Goal: Share content: Share content

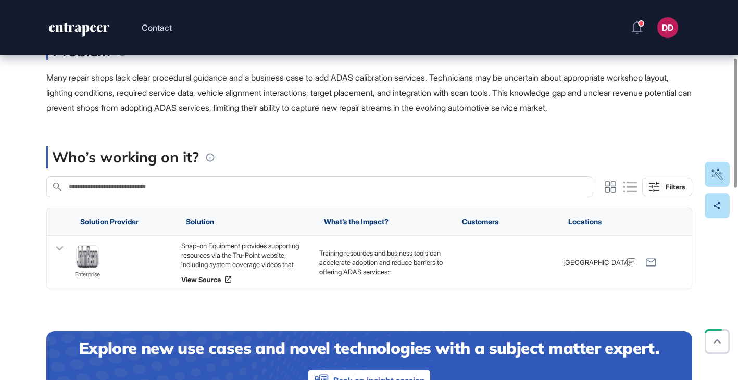
scroll to position [192, 0]
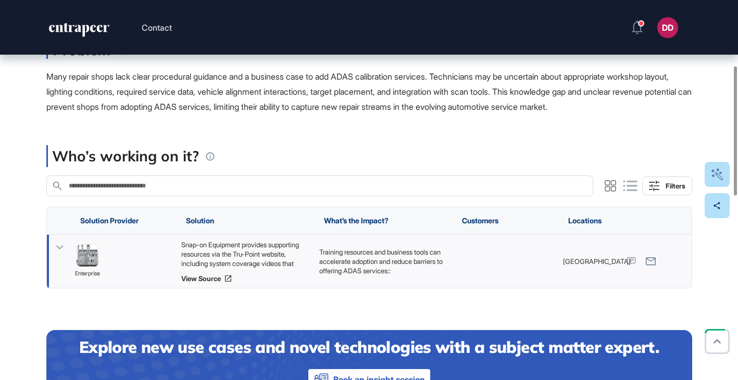
click at [57, 247] on icon at bounding box center [59, 248] width 7 height 4
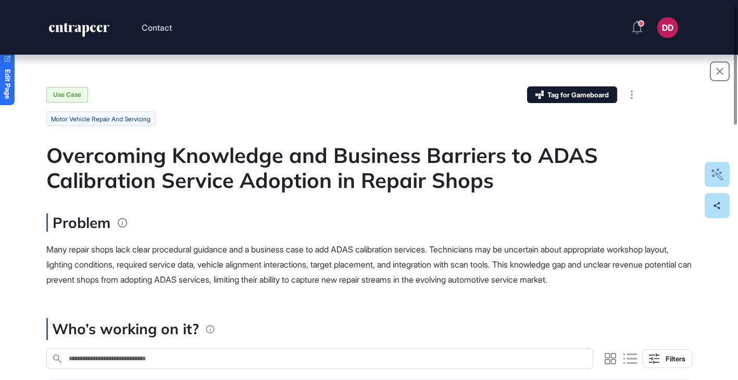
scroll to position [0, 0]
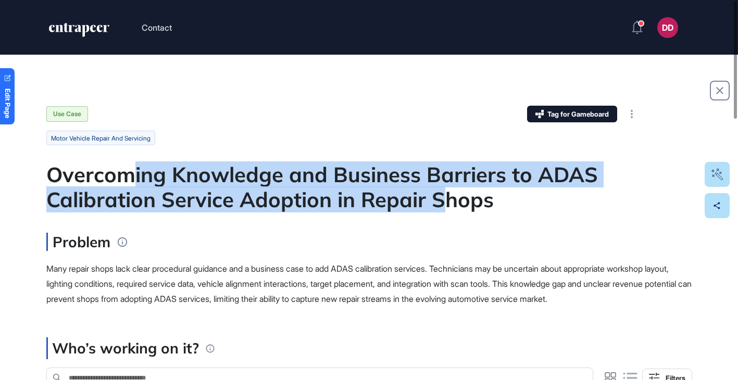
drag, startPoint x: 137, startPoint y: 179, endPoint x: 444, endPoint y: 189, distance: 307.1
click at [444, 189] on div "Overcoming Knowledge and Business Barriers to ADAS Calibration Service Adoption…" at bounding box center [369, 187] width 646 height 50
click at [445, 189] on div "Overcoming Knowledge and Business Barriers to ADAS Calibration Service Adoption…" at bounding box center [369, 187] width 646 height 50
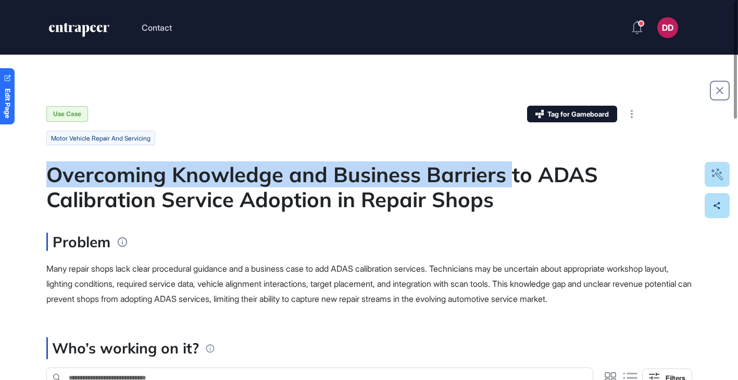
drag, startPoint x: 50, startPoint y: 174, endPoint x: 508, endPoint y: 180, distance: 458.2
click at [508, 180] on div "Overcoming Knowledge and Business Barriers to ADAS Calibration Service Adoption…" at bounding box center [369, 187] width 646 height 50
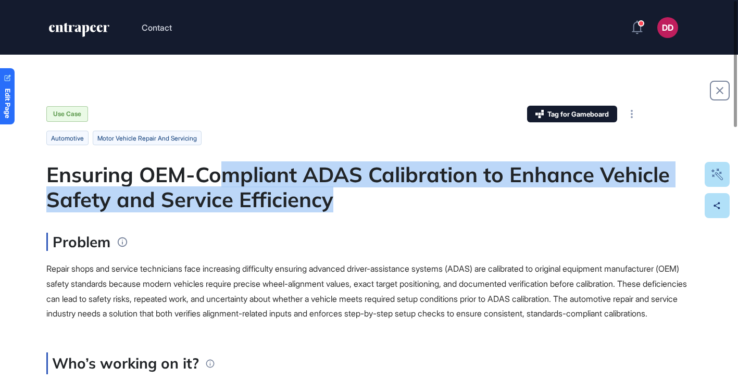
drag, startPoint x: 228, startPoint y: 174, endPoint x: 521, endPoint y: 192, distance: 294.0
click at [521, 192] on div "Ensuring OEM-Compliant ADAS Calibration to Enhance Vehicle Safety and Service E…" at bounding box center [369, 187] width 646 height 50
click at [522, 192] on div "Ensuring OEM-Compliant ADAS Calibration to Enhance Vehicle Safety and Service E…" at bounding box center [369, 187] width 646 height 50
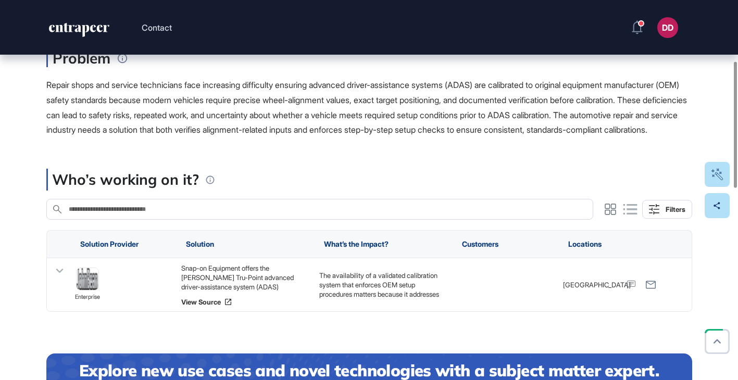
scroll to position [197, 0]
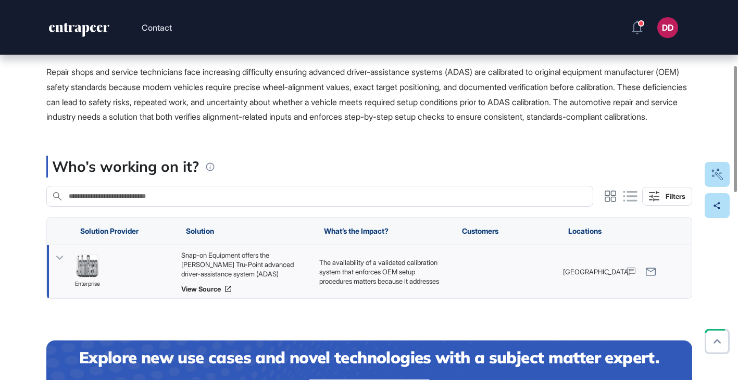
click at [63, 266] on icon at bounding box center [59, 258] width 15 height 15
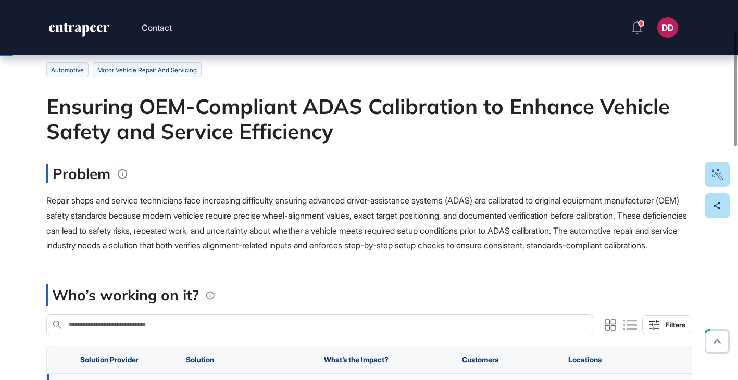
scroll to position [68, 0]
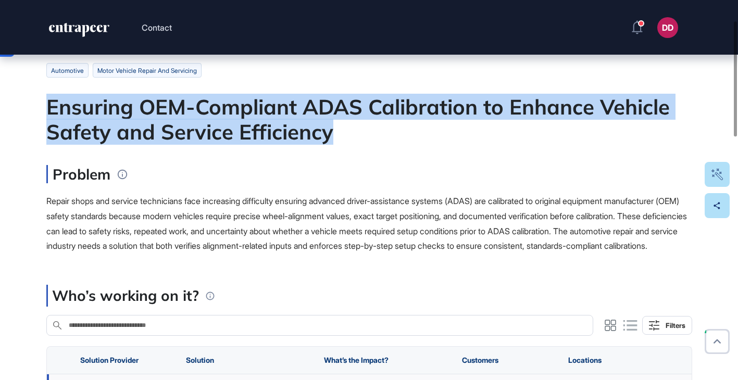
drag, startPoint x: 50, startPoint y: 105, endPoint x: 523, endPoint y: 122, distance: 473.0
click at [523, 122] on div "Ensuring OEM-Compliant ADAS Calibration to Enhance Vehicle Safety and Service E…" at bounding box center [369, 119] width 646 height 50
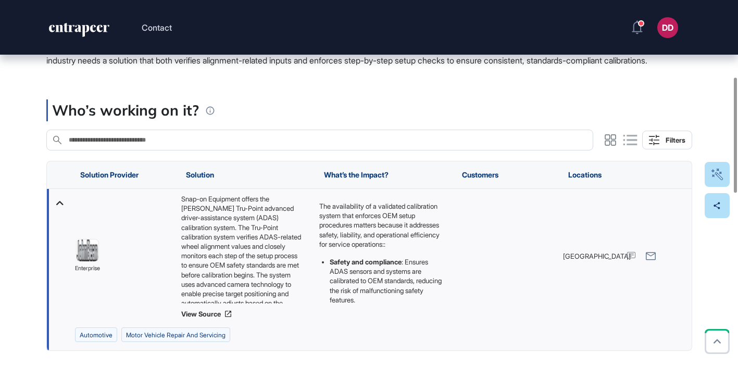
scroll to position [254, 0]
drag, startPoint x: 178, startPoint y: 214, endPoint x: 290, endPoint y: 216, distance: 112.1
click at [290, 216] on div "Snap-on Equipment offers the John Bean Tru-Point advanced driver-assistance sys…" at bounding box center [245, 256] width 138 height 134
click at [203, 229] on div "Snap-on Equipment offers the John Bean Tru-Point advanced driver-assistance sys…" at bounding box center [245, 248] width 128 height 109
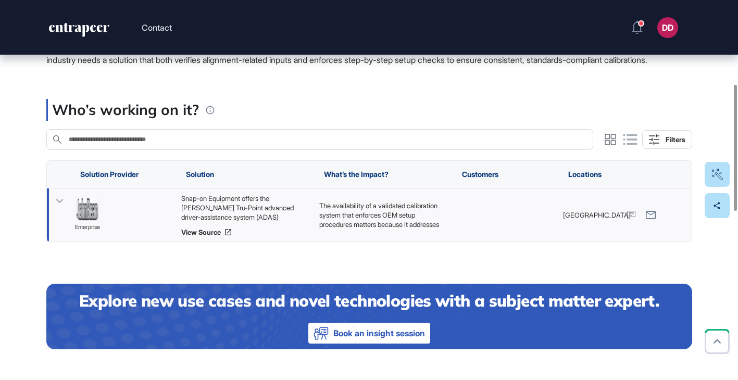
click at [57, 209] on icon at bounding box center [59, 201] width 15 height 15
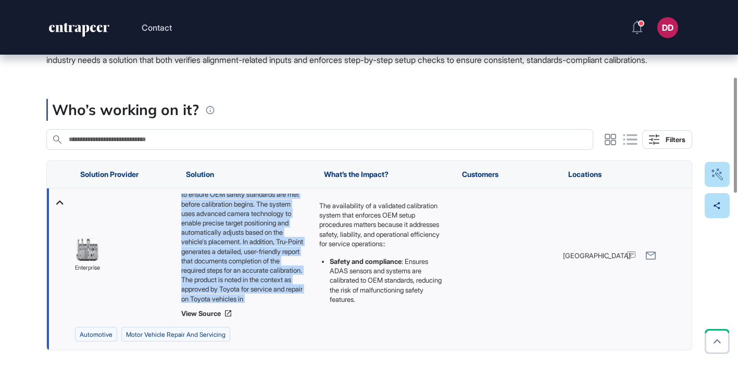
scroll to position [80, 0]
drag, startPoint x: 181, startPoint y: 212, endPoint x: 303, endPoint y: 324, distance: 164.9
click at [303, 318] on div "Snap-on Equipment offers the John Bean Tru-Point advanced driver-assistance sys…" at bounding box center [245, 256] width 128 height 124
copy div "Snap-on Equipment offers the John Bean Tru-Point advanced driver-assistance sys…"
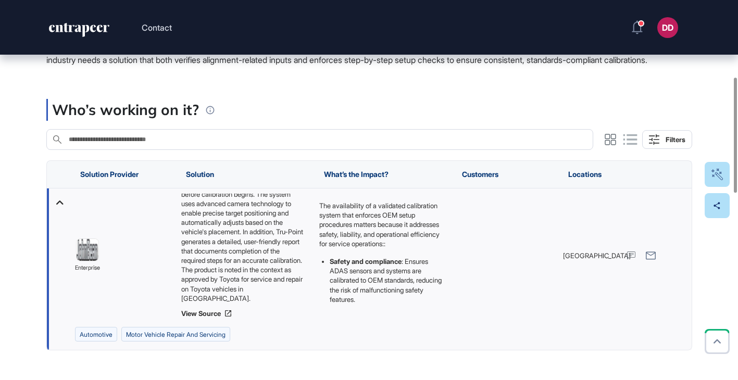
click at [351, 117] on div "Who’s working on it?" at bounding box center [369, 110] width 646 height 22
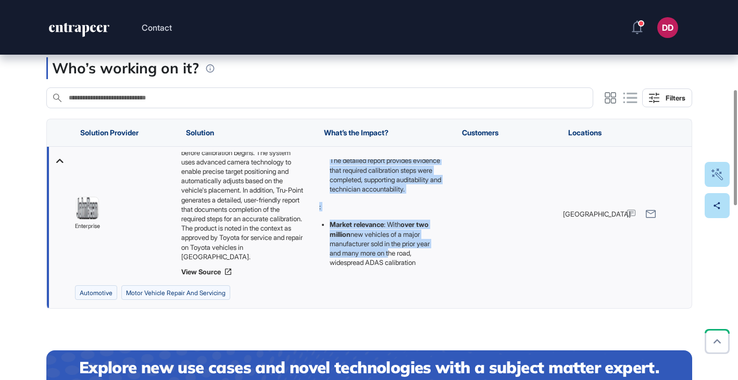
scroll to position [261, 0]
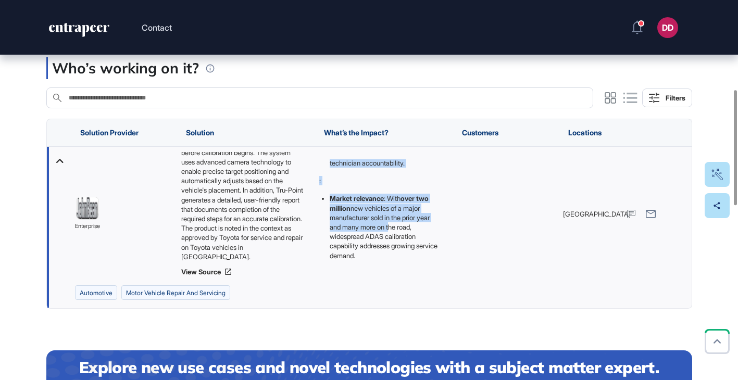
drag, startPoint x: 319, startPoint y: 176, endPoint x: 392, endPoint y: 283, distance: 129.4
click at [392, 269] on div "The availability of a validated calibration system that enforces OEM setup proc…" at bounding box center [383, 213] width 128 height 109
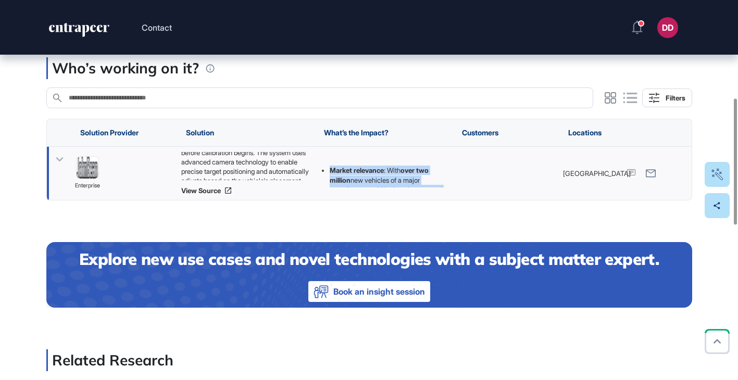
copy div "The availability of a validated calibration system that enforces OEM setup proc…"
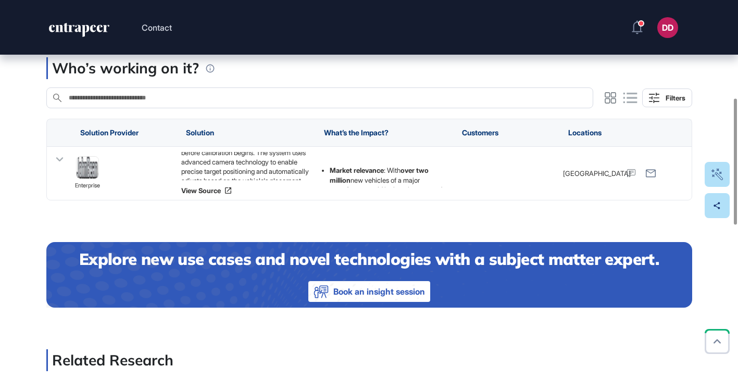
click at [289, 231] on div "Who’s working on it? Search in Who’s working on it? Filters Solution Provider S…" at bounding box center [369, 378] width 646 height 642
click at [61, 167] on icon at bounding box center [59, 159] width 15 height 15
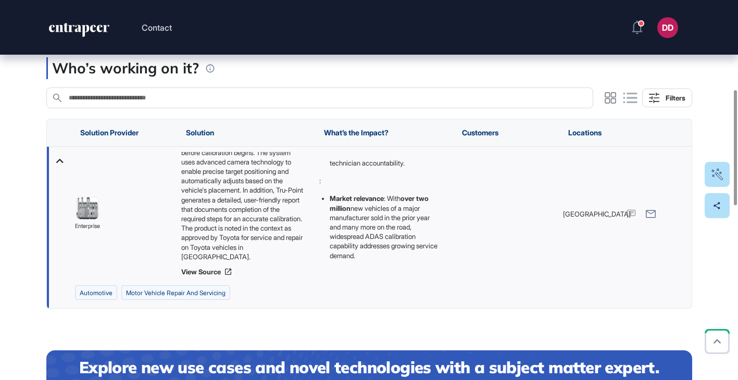
drag, startPoint x: 319, startPoint y: 177, endPoint x: 425, endPoint y: 282, distance: 148.9
click at [425, 269] on div "The availability of a validated calibration system that enforces OEM setup proc…" at bounding box center [383, 213] width 128 height 109
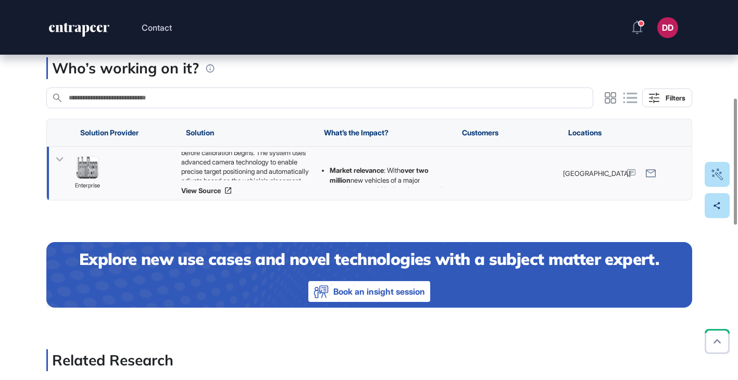
copy div "The availability of a validated calibration system that enforces OEM setup proc…"
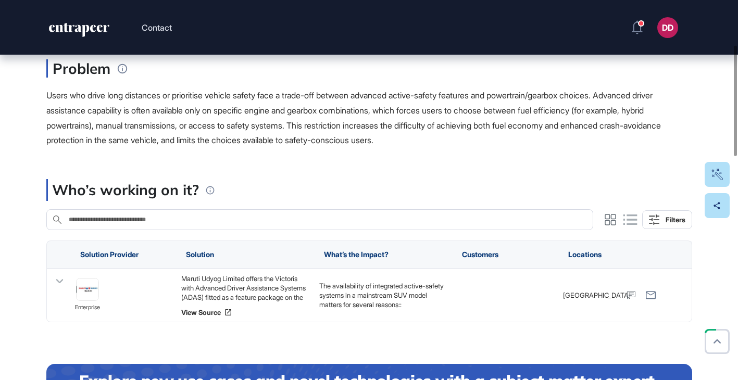
scroll to position [177, 0]
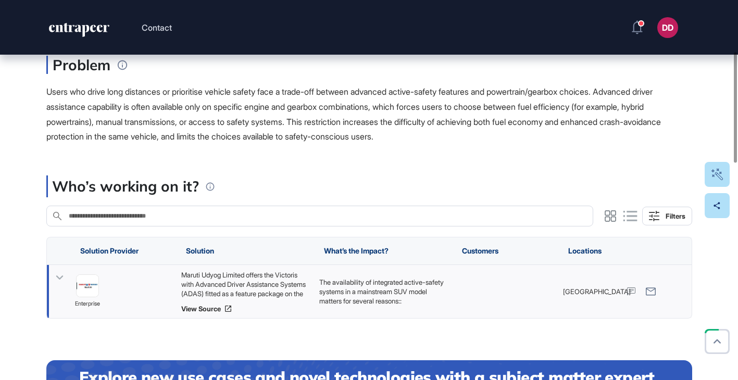
click at [60, 276] on icon at bounding box center [59, 277] width 15 height 15
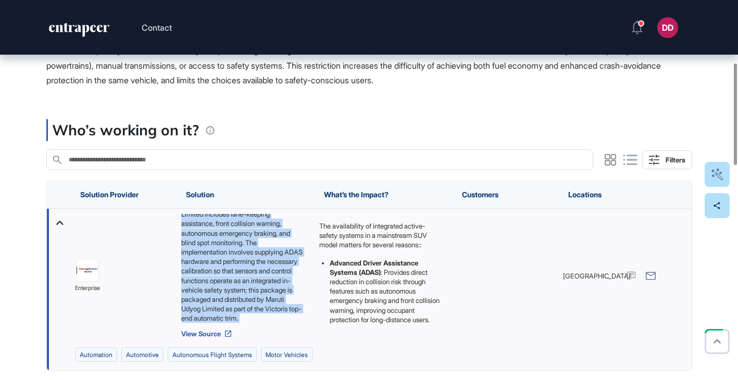
scroll to position [71, 0]
drag, startPoint x: 181, startPoint y: 217, endPoint x: 280, endPoint y: 321, distance: 143.0
click at [280, 321] on div "Maruti Udyog Limited offers the Victoris with Advanced Driver Assistance System…" at bounding box center [245, 268] width 128 height 109
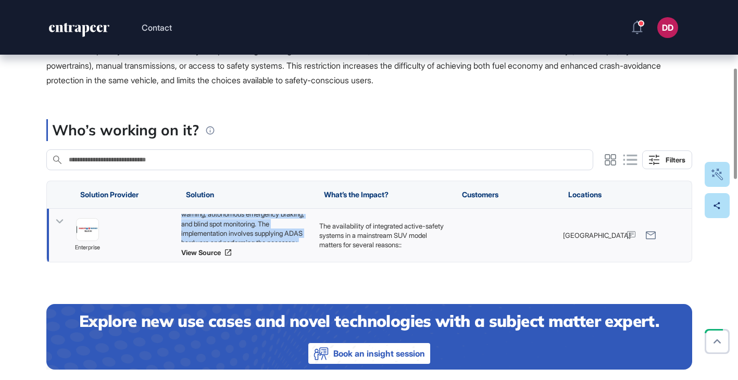
copy div "Maruti Udyog Limited offers the Victoris with Advanced Driver Assistance System…"
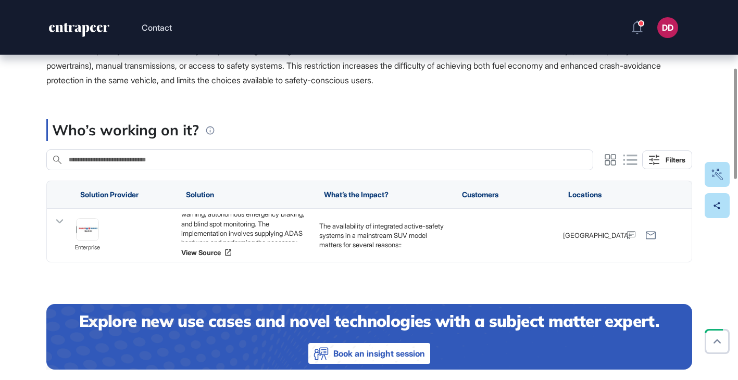
click at [303, 81] on span "Users who drive long distances or prioritise vehicle safety face a trade-off be…" at bounding box center [353, 57] width 615 height 55
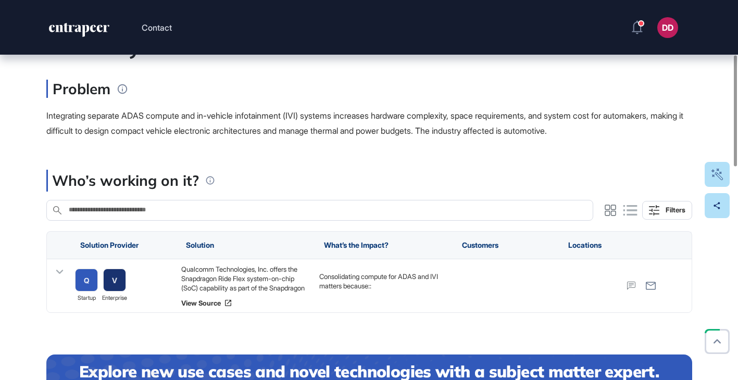
scroll to position [199, 0]
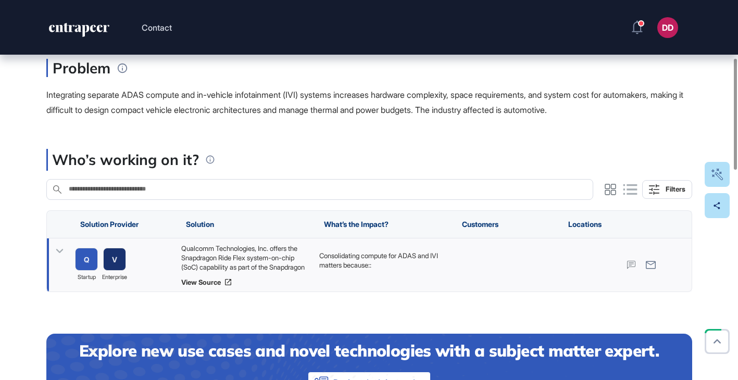
click at [59, 248] on icon at bounding box center [59, 251] width 15 height 15
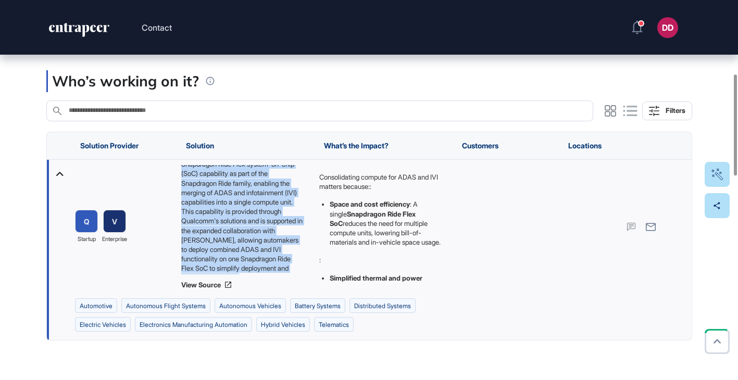
scroll to position [33, 0]
drag, startPoint x: 181, startPoint y: 169, endPoint x: 284, endPoint y: 278, distance: 150.0
click at [284, 278] on div "Qualcomm Technologies, Inc. offers the Snapdragon Ride Flex system-on-chip (SoC…" at bounding box center [245, 227] width 128 height 124
copy div "Qualcomm Technologies, Inc. offers the Snapdragon Ride Flex system-on-chip (SoC…"
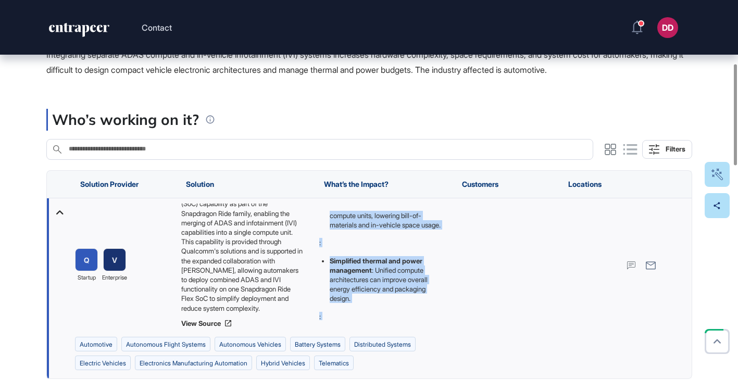
scroll to position [140, 0]
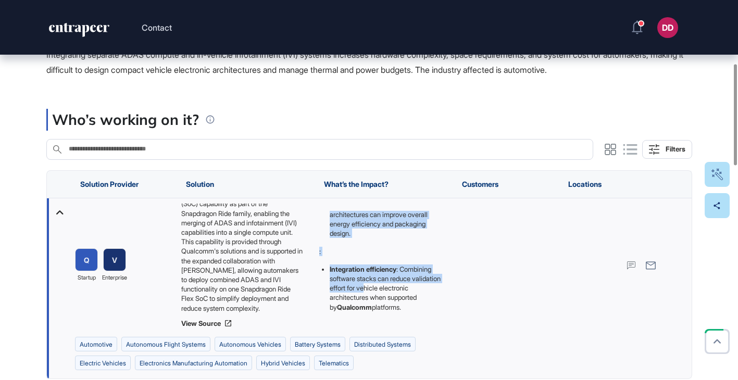
drag, startPoint x: 318, startPoint y: 214, endPoint x: 399, endPoint y: 329, distance: 140.3
click at [399, 329] on div "Consolidating compute for ADAS and IVI matters because:: Space and cost efficie…" at bounding box center [383, 266] width 138 height 134
copy div "Consolidating compute for ADAS and IVI matters because:: Space and cost efficie…"
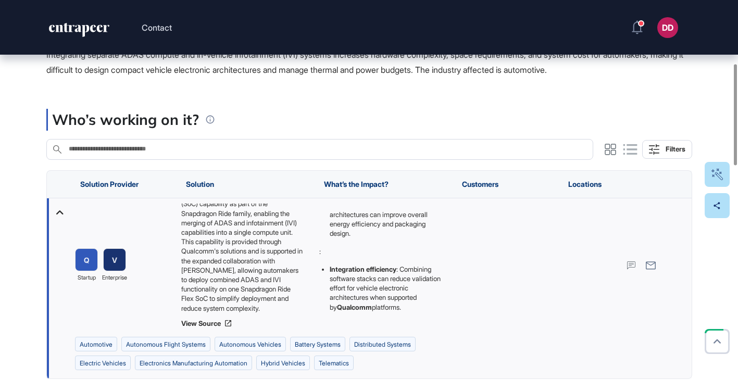
click at [367, 124] on div "Who’s working on it?" at bounding box center [369, 120] width 646 height 22
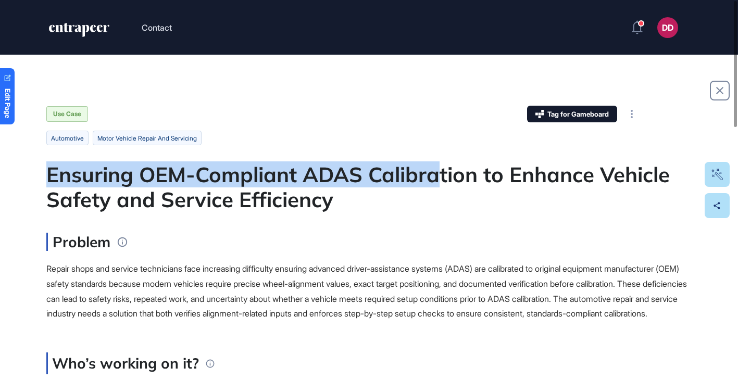
drag, startPoint x: 49, startPoint y: 176, endPoint x: 440, endPoint y: 187, distance: 391.5
click at [440, 187] on div "Ensuring OEM-Compliant ADAS Calibration to Enhance Vehicle Safety and Service E…" at bounding box center [369, 187] width 646 height 50
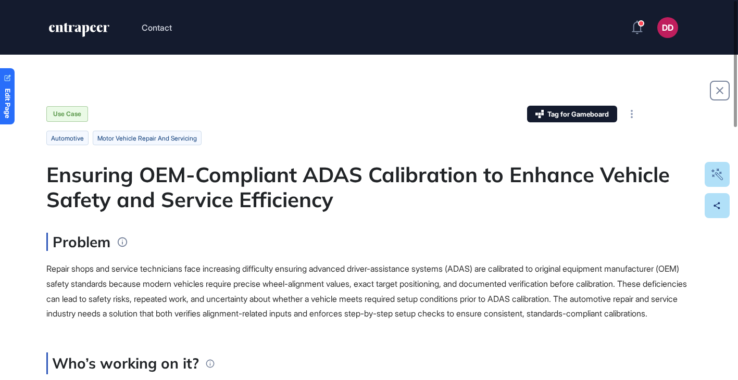
click at [375, 199] on div "Ensuring OEM-Compliant ADAS Calibration to Enhance Vehicle Safety and Service E…" at bounding box center [369, 187] width 646 height 50
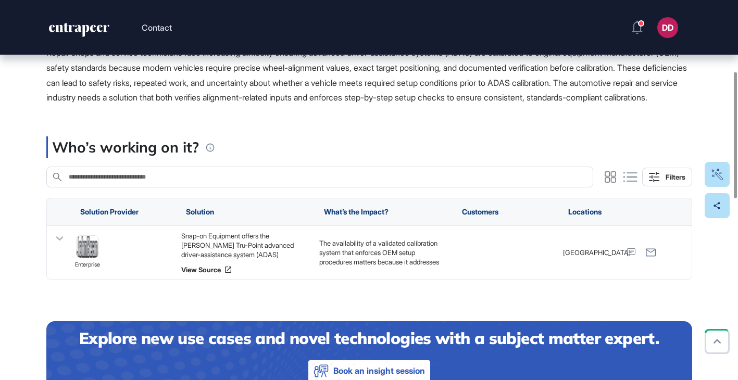
scroll to position [217, 0]
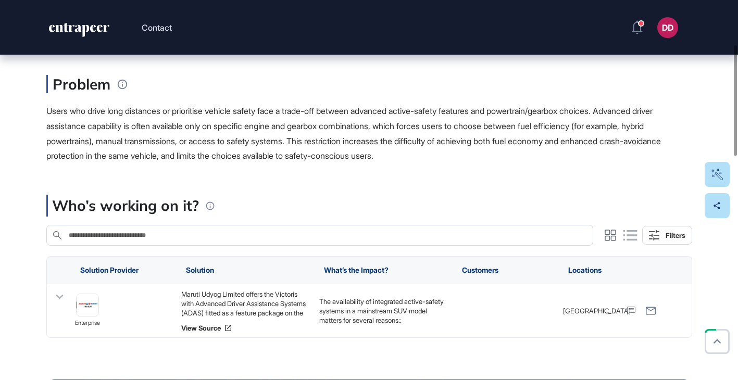
scroll to position [170, 0]
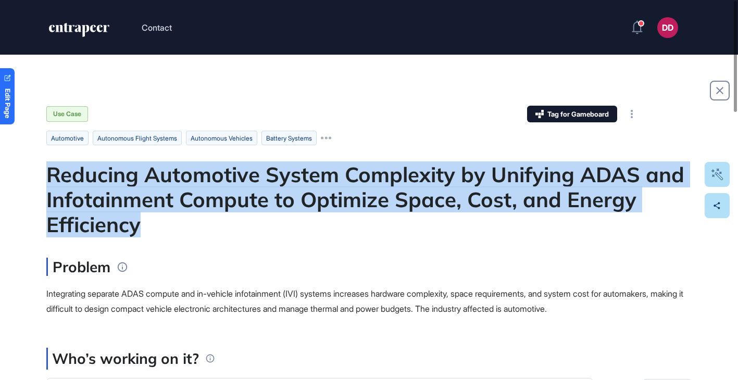
drag, startPoint x: 50, startPoint y: 179, endPoint x: 478, endPoint y: 224, distance: 431.3
click at [478, 224] on div "Reducing Automotive System Complexity by Unifying ADAS and Infotainment Compute…" at bounding box center [369, 199] width 646 height 75
click at [478, 225] on div "Reducing Automotive System Complexity by Unifying ADAS and Infotainment Compute…" at bounding box center [369, 199] width 646 height 75
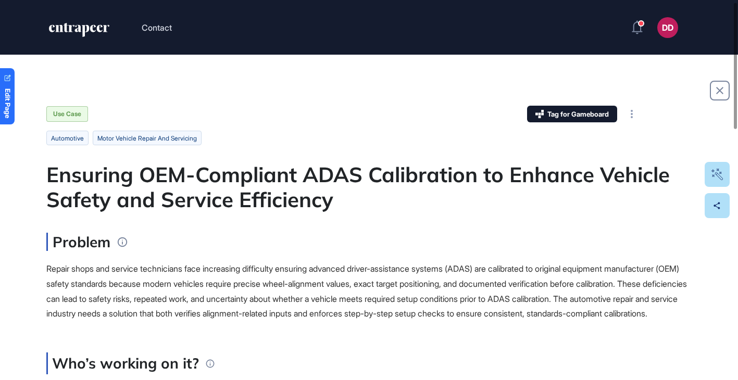
scroll to position [131, 0]
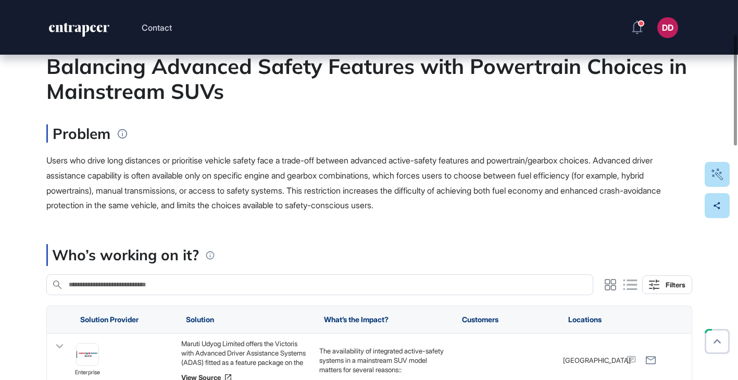
scroll to position [118, 0]
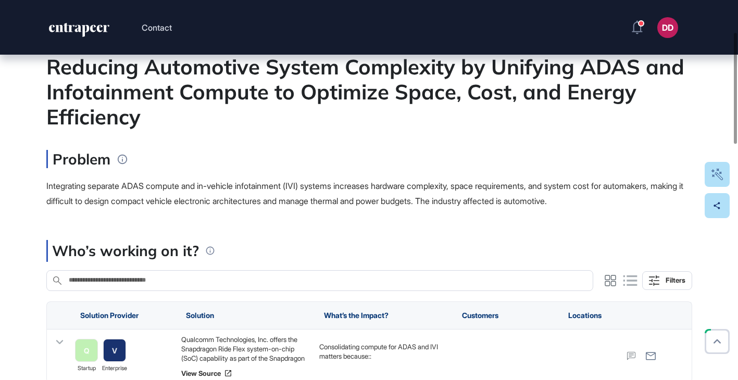
scroll to position [112, 0]
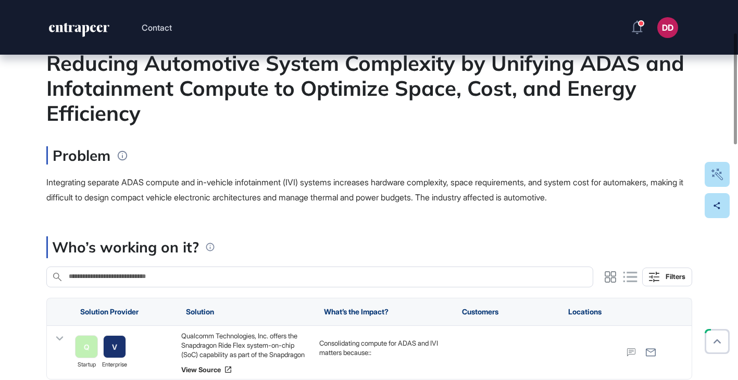
click at [167, 184] on span "Integrating separate ADAS compute and in-vehicle infotainment (IVI) systems inc…" at bounding box center [364, 190] width 637 height 26
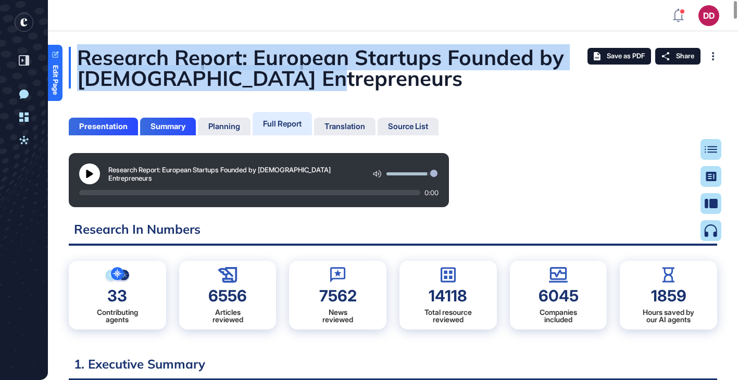
drag, startPoint x: 79, startPoint y: 56, endPoint x: 309, endPoint y: 72, distance: 230.4
click at [309, 72] on div "Research Report: European Startups Founded by [DEMOGRAPHIC_DATA] Entrepreneurs" at bounding box center [393, 68] width 649 height 42
copy div "Research Report: European Startups Founded by [DEMOGRAPHIC_DATA] Entrepreneurs"
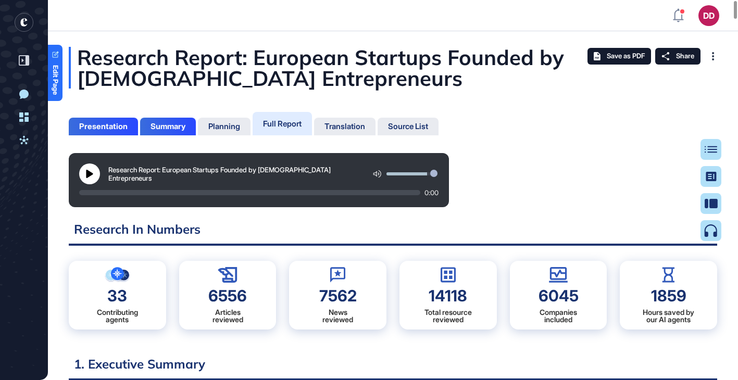
click at [505, 183] on div "Research Report: European Startups Founded by [DEMOGRAPHIC_DATA] Entrepreneurs …" at bounding box center [393, 180] width 649 height 54
click at [685, 57] on span "Share" at bounding box center [685, 56] width 18 height 8
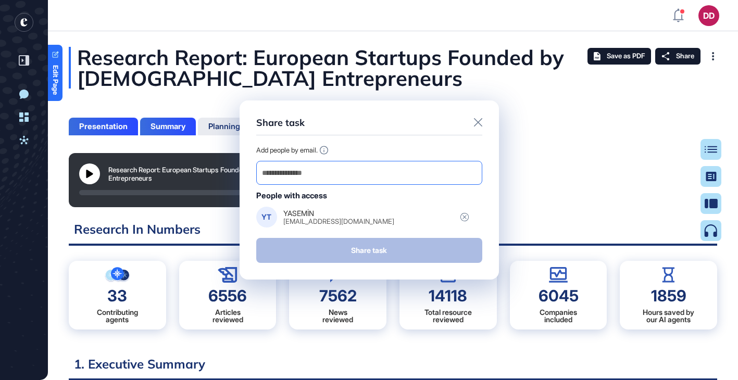
click at [334, 171] on input "email" at bounding box center [369, 173] width 217 height 15
paste input "**********"
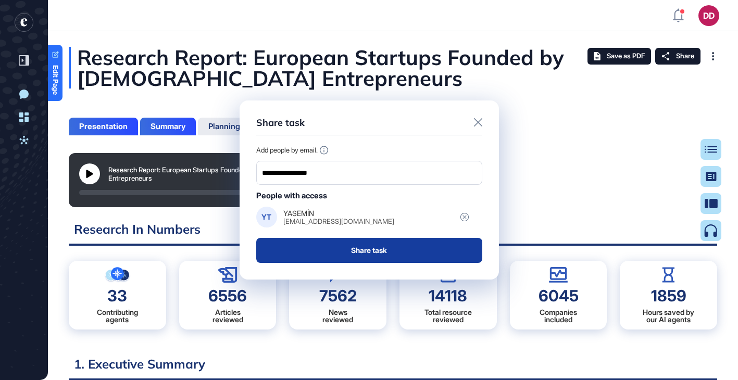
type input "**********"
click at [364, 249] on button "Share task" at bounding box center [369, 250] width 226 height 25
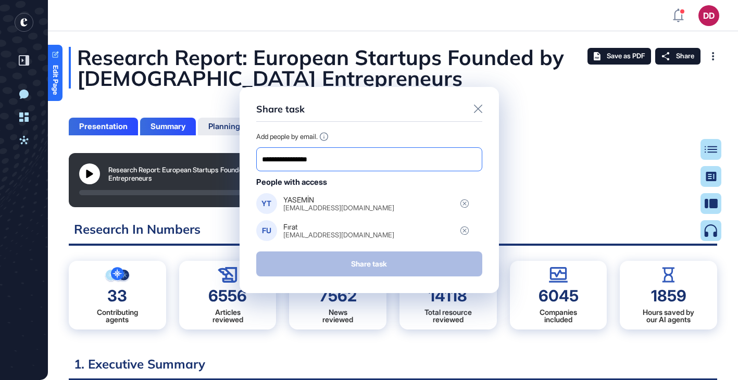
click at [299, 161] on input "**********" at bounding box center [369, 159] width 217 height 15
paste input "**********"
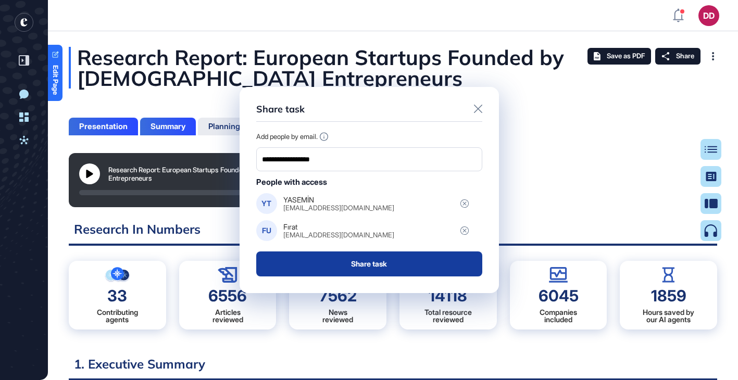
type input "**********"
click at [366, 263] on button "Share task" at bounding box center [369, 264] width 226 height 25
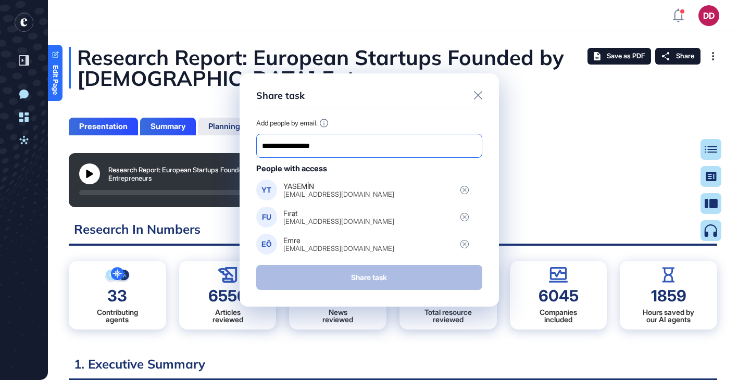
click at [318, 151] on input "**********" at bounding box center [369, 146] width 217 height 15
paste input "**********"
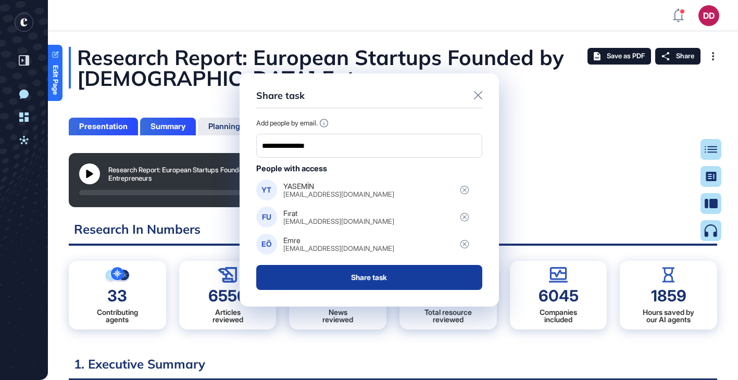
type input "**********"
click at [373, 276] on button "Share task" at bounding box center [369, 277] width 226 height 25
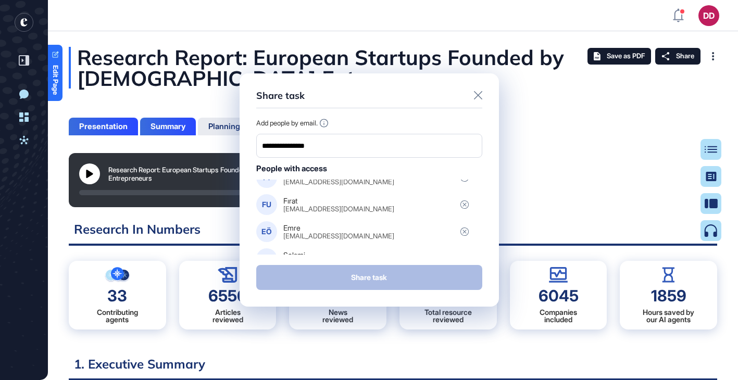
scroll to position [27, 0]
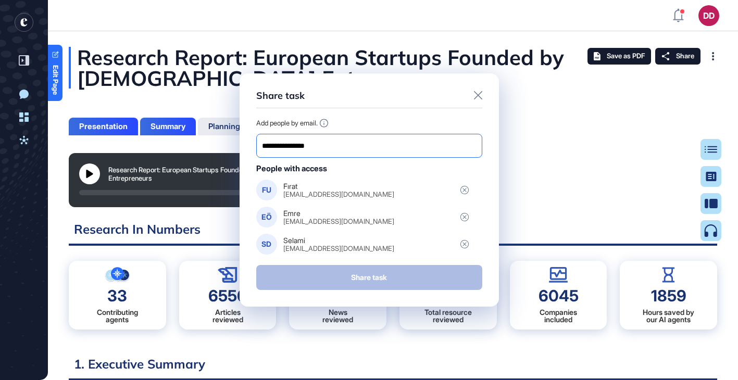
click at [342, 145] on input "**********" at bounding box center [369, 146] width 217 height 15
paste input "**********"
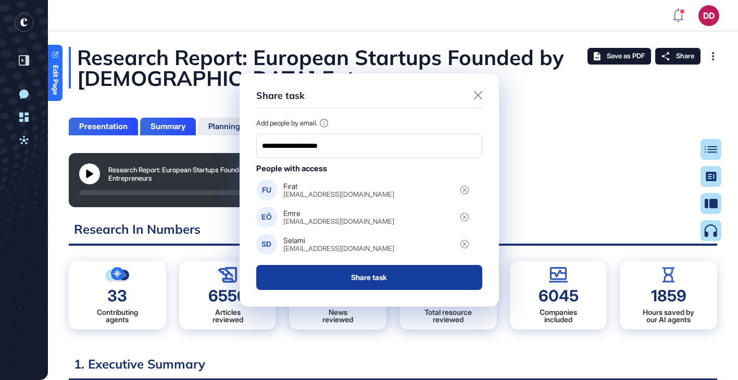
type input "**********"
click at [364, 278] on button "Share task" at bounding box center [369, 277] width 226 height 25
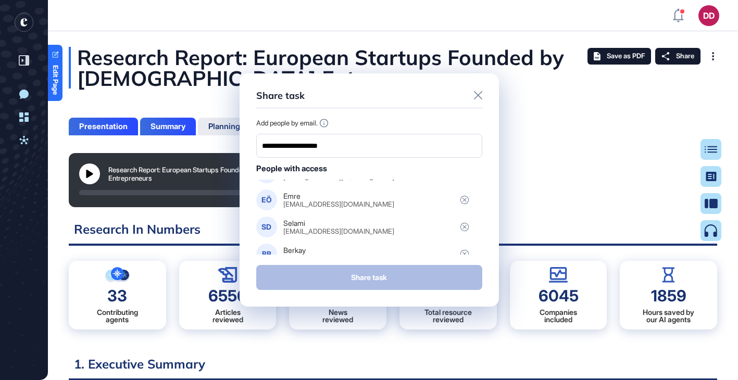
scroll to position [54, 0]
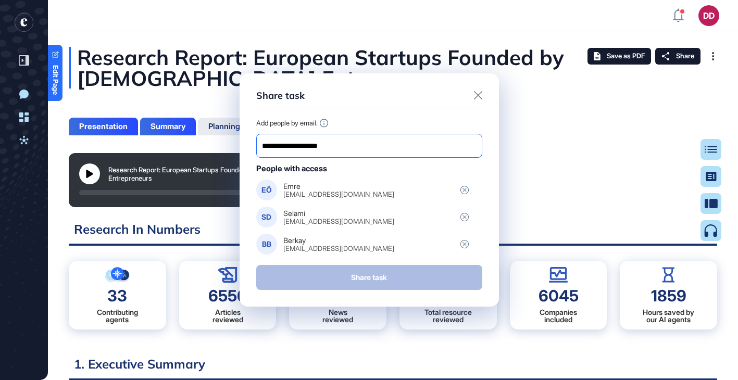
click at [289, 146] on input "**********" at bounding box center [369, 146] width 217 height 15
paste input "**********"
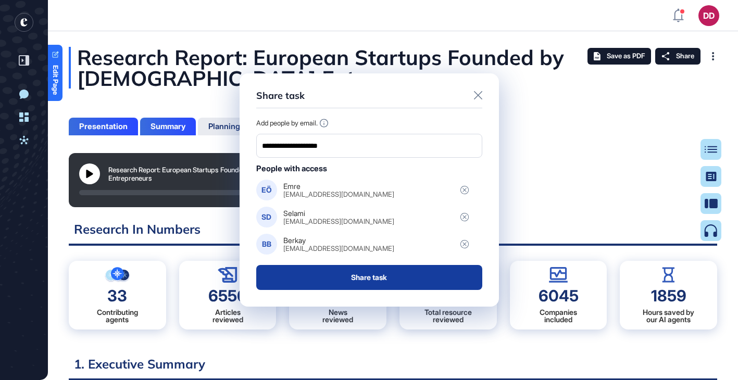
type input "**********"
click at [359, 269] on button "Share task" at bounding box center [369, 277] width 226 height 25
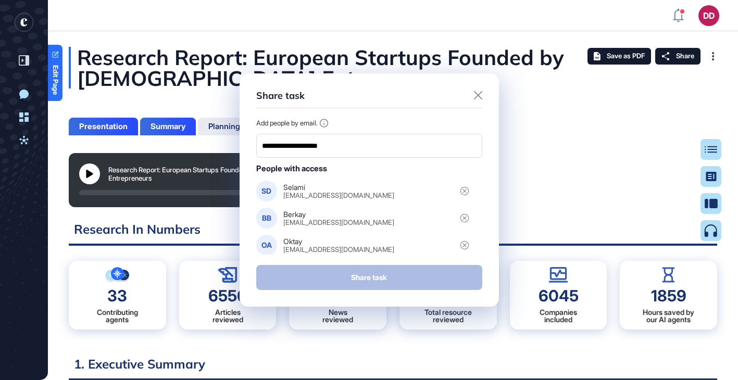
scroll to position [81, 0]
click at [356, 276] on div "Share task" at bounding box center [369, 277] width 226 height 25
click at [479, 95] on icon at bounding box center [478, 95] width 8 height 8
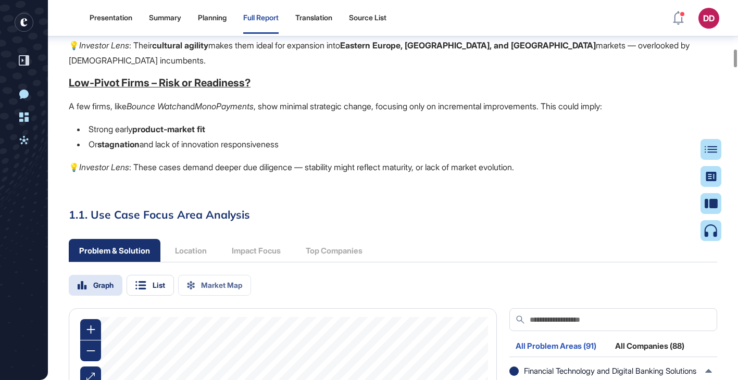
scroll to position [1201, 0]
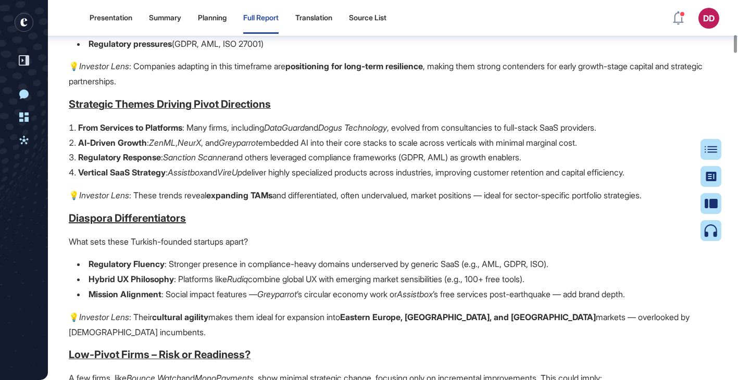
scroll to position [884, 0]
